Goal: Task Accomplishment & Management: Complete application form

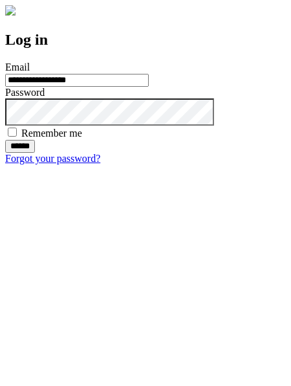
type input "**********"
click at [35, 153] on input "******" at bounding box center [20, 146] width 30 height 13
